Goal: Information Seeking & Learning: Learn about a topic

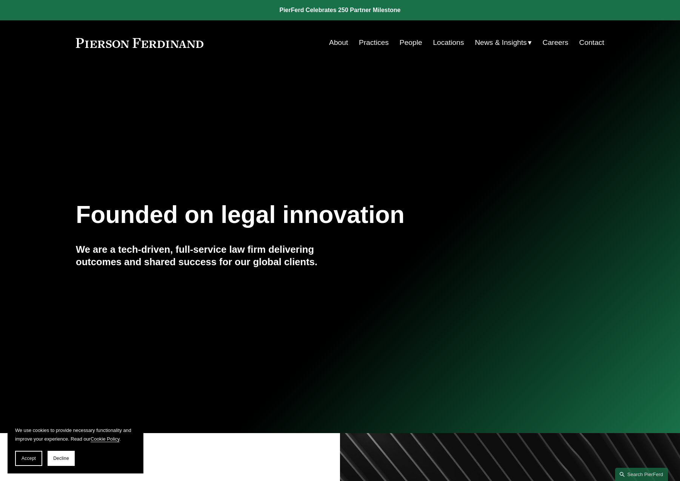
click at [376, 45] on link "Practices" at bounding box center [374, 42] width 30 height 14
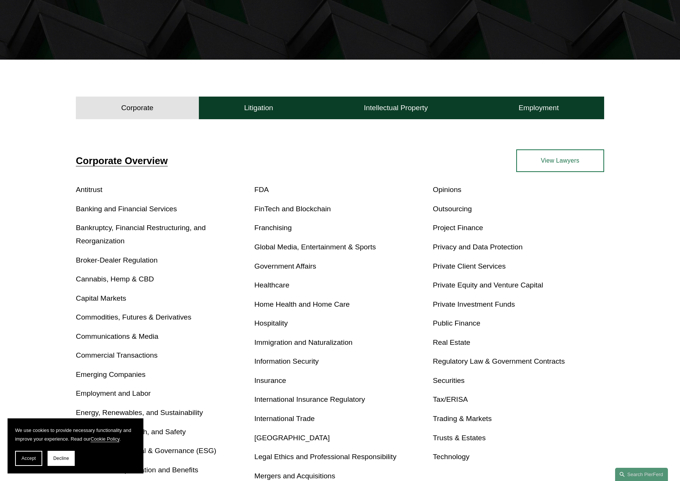
scroll to position [248, 0]
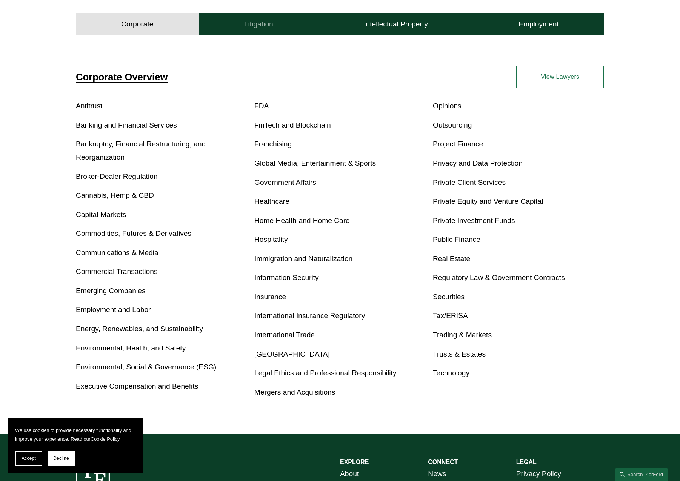
click at [256, 28] on h4 "Litigation" at bounding box center [258, 24] width 29 height 9
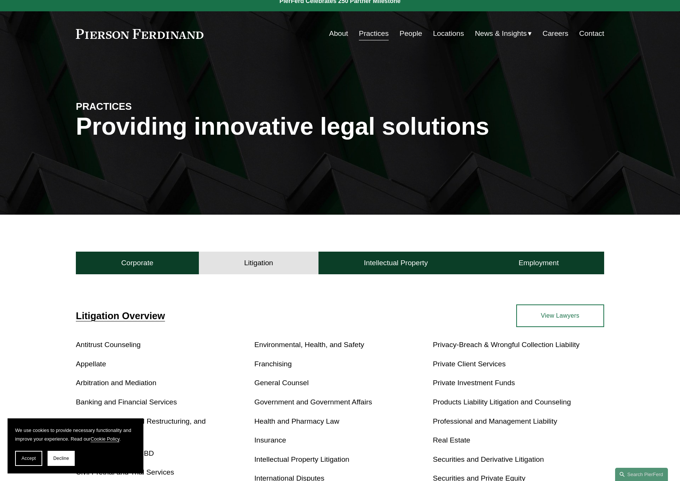
scroll to position [0, 0]
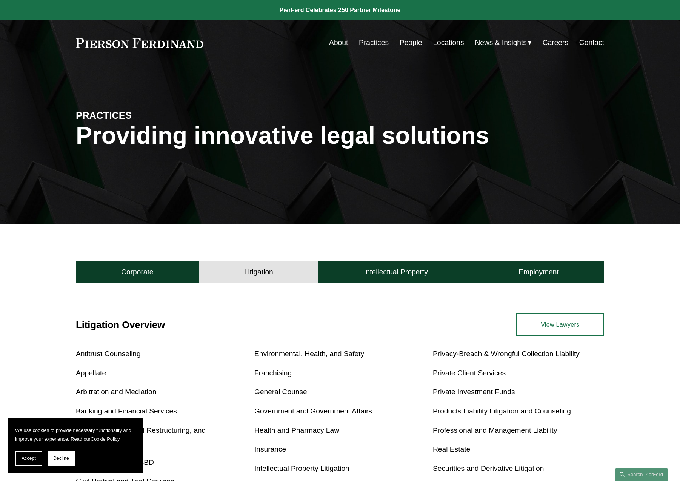
click at [413, 44] on link "People" at bounding box center [411, 42] width 23 height 14
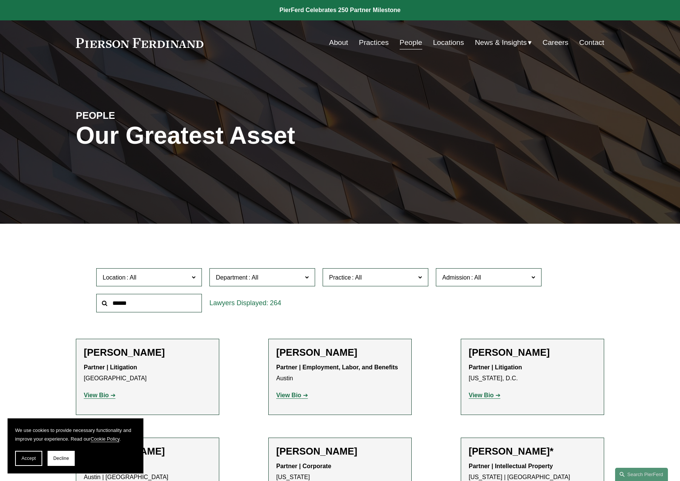
click at [453, 41] on link "Locations" at bounding box center [448, 42] width 31 height 14
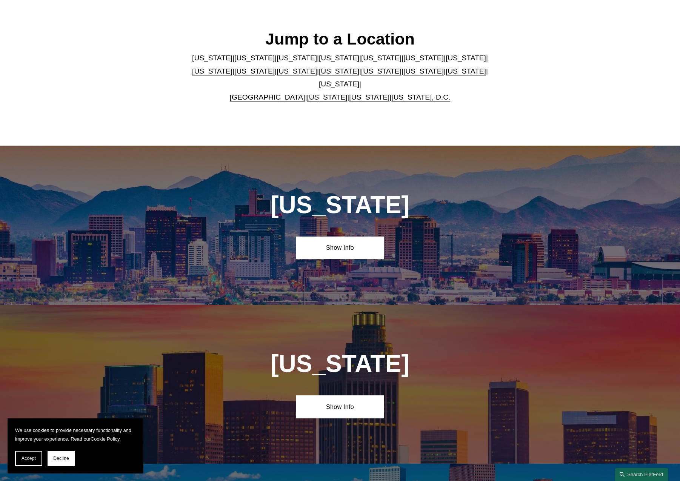
click at [237, 62] on link "California" at bounding box center [254, 58] width 40 height 8
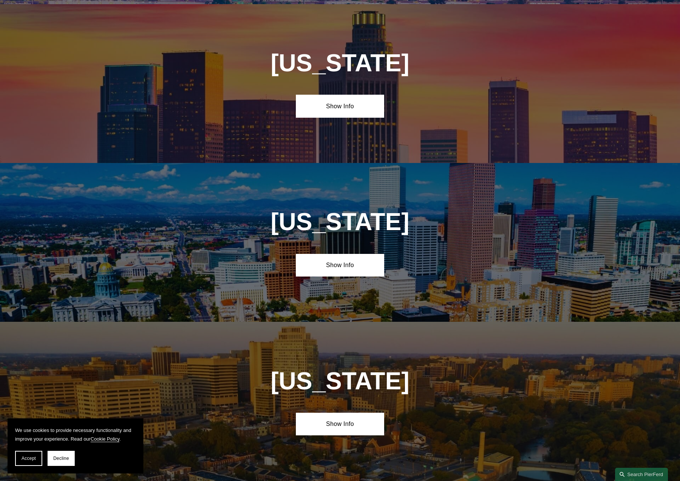
scroll to position [542, 0]
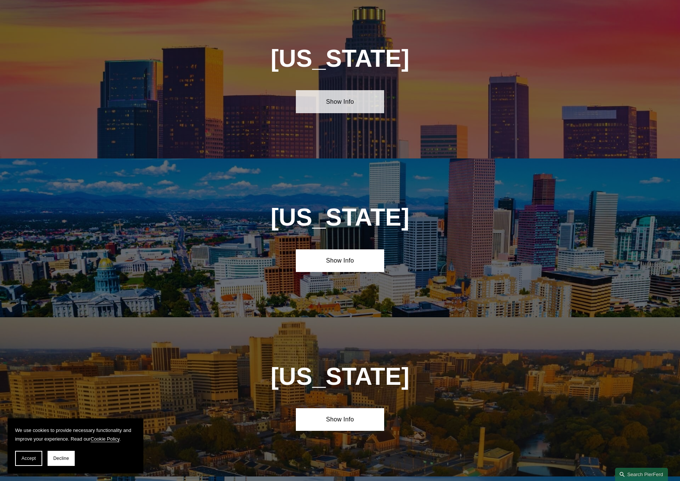
click at [348, 111] on link "Show Info" at bounding box center [340, 101] width 88 height 23
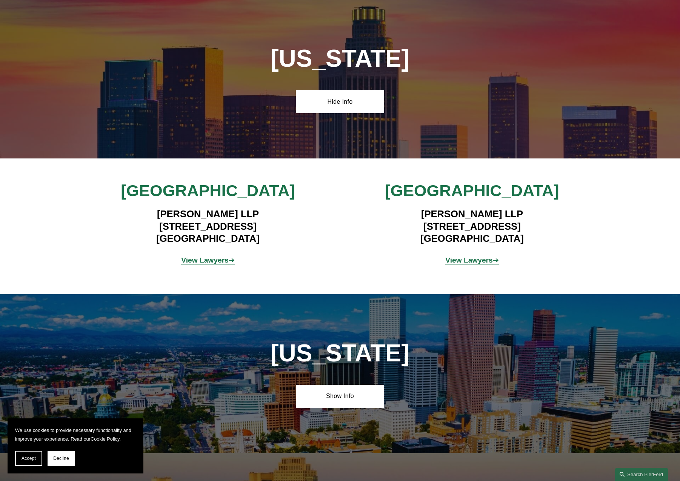
click at [216, 257] on strong "View Lawyers" at bounding box center [205, 260] width 48 height 8
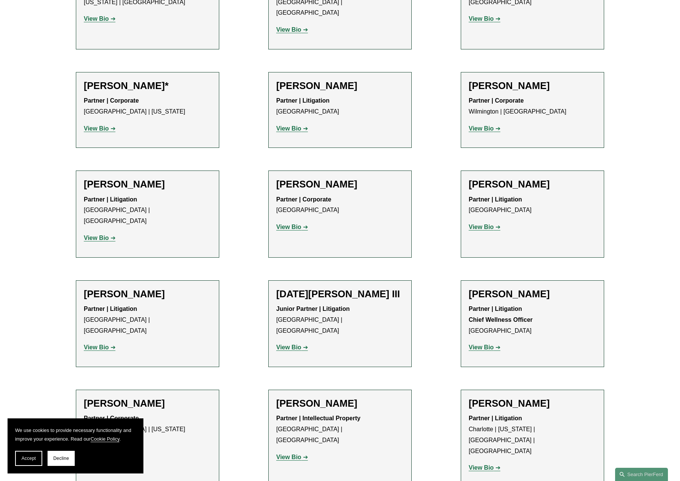
scroll to position [552, 0]
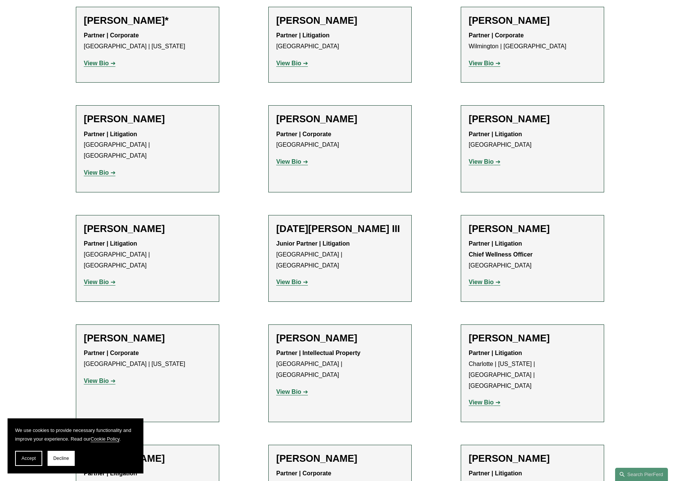
click at [293, 279] on strong "View Bio" at bounding box center [288, 282] width 25 height 6
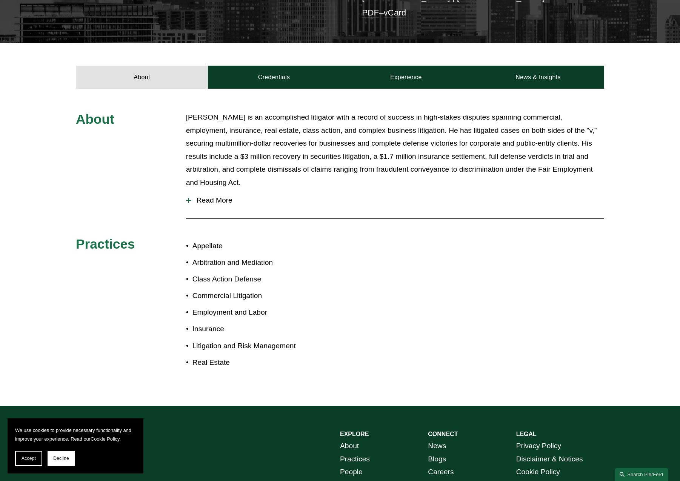
scroll to position [222, 0]
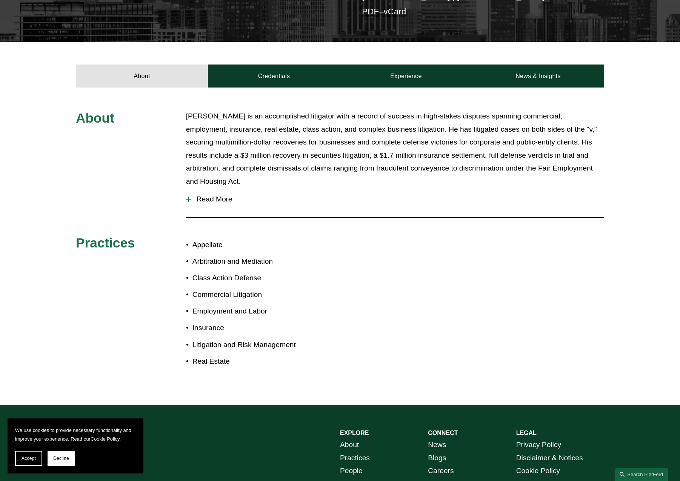
click at [212, 195] on span "Read More" at bounding box center [397, 199] width 413 height 8
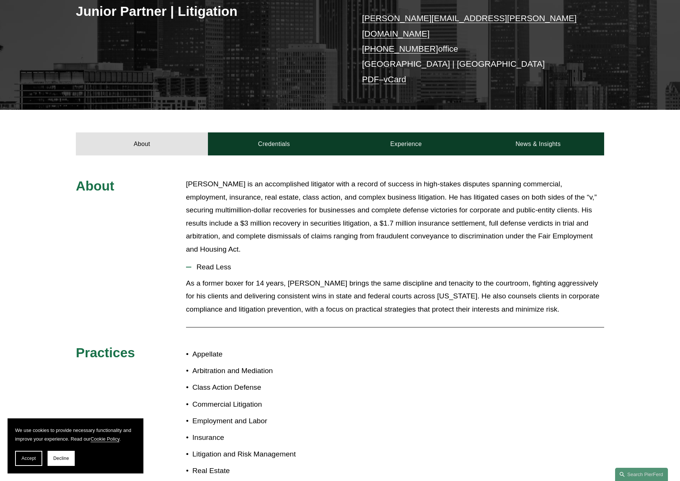
scroll to position [0, 0]
